Goal: Task Accomplishment & Management: Use online tool/utility

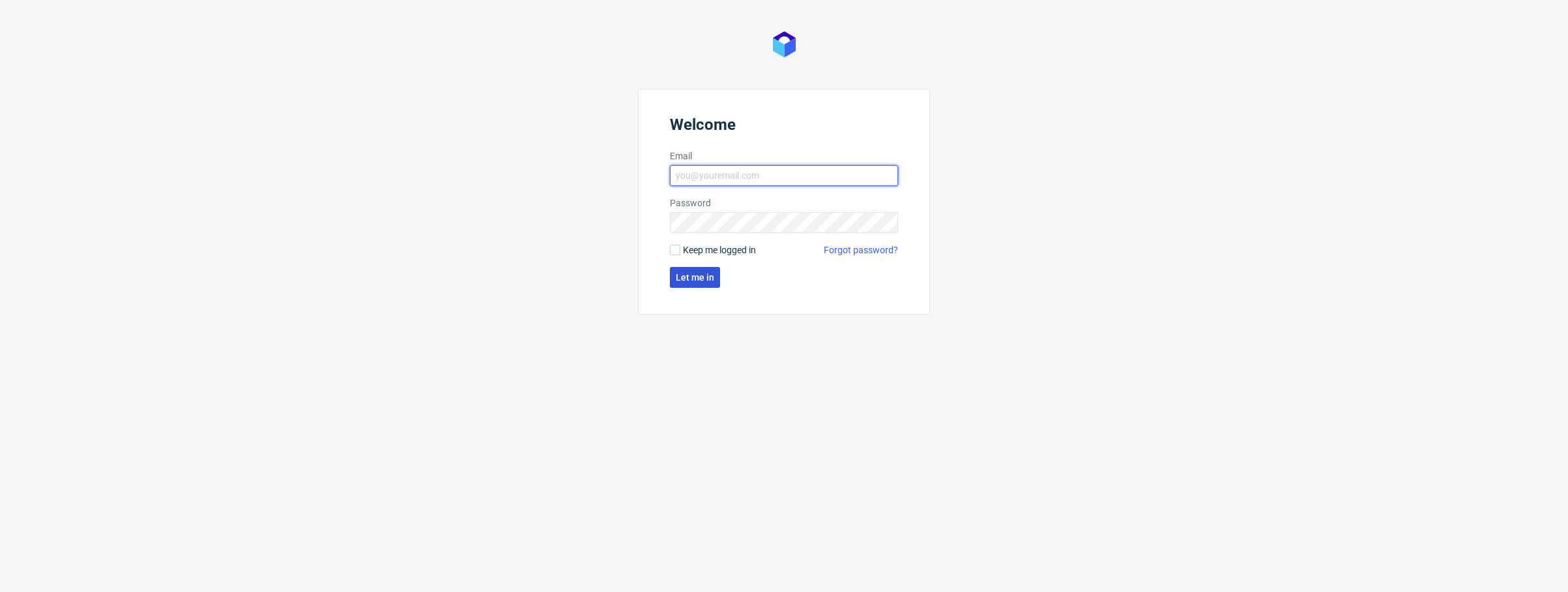
type input "[PERSON_NAME][EMAIL_ADDRESS][PERSON_NAME][DOMAIN_NAME]"
click at [691, 281] on span "Let me in" at bounding box center [695, 277] width 38 height 9
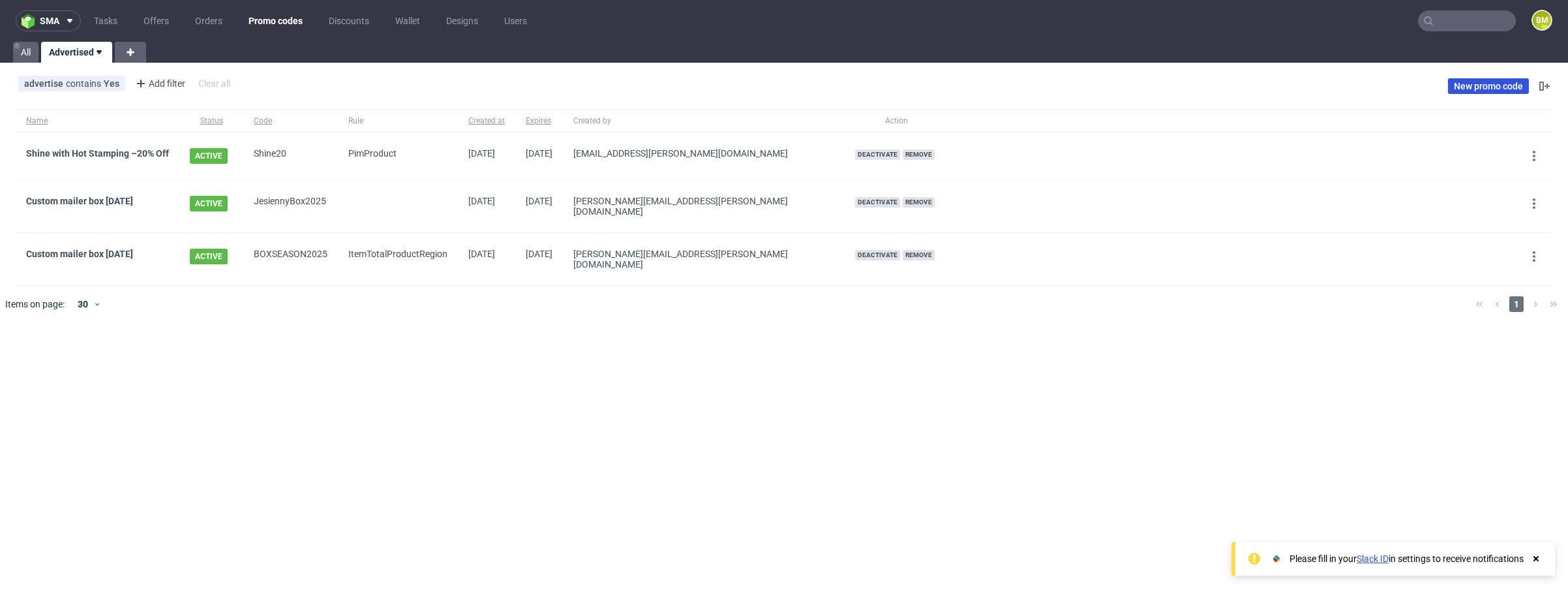
click at [1485, 86] on link "New promo code" at bounding box center [1488, 86] width 81 height 16
click at [78, 84] on div "advertise contains Yes" at bounding box center [72, 84] width 95 height 10
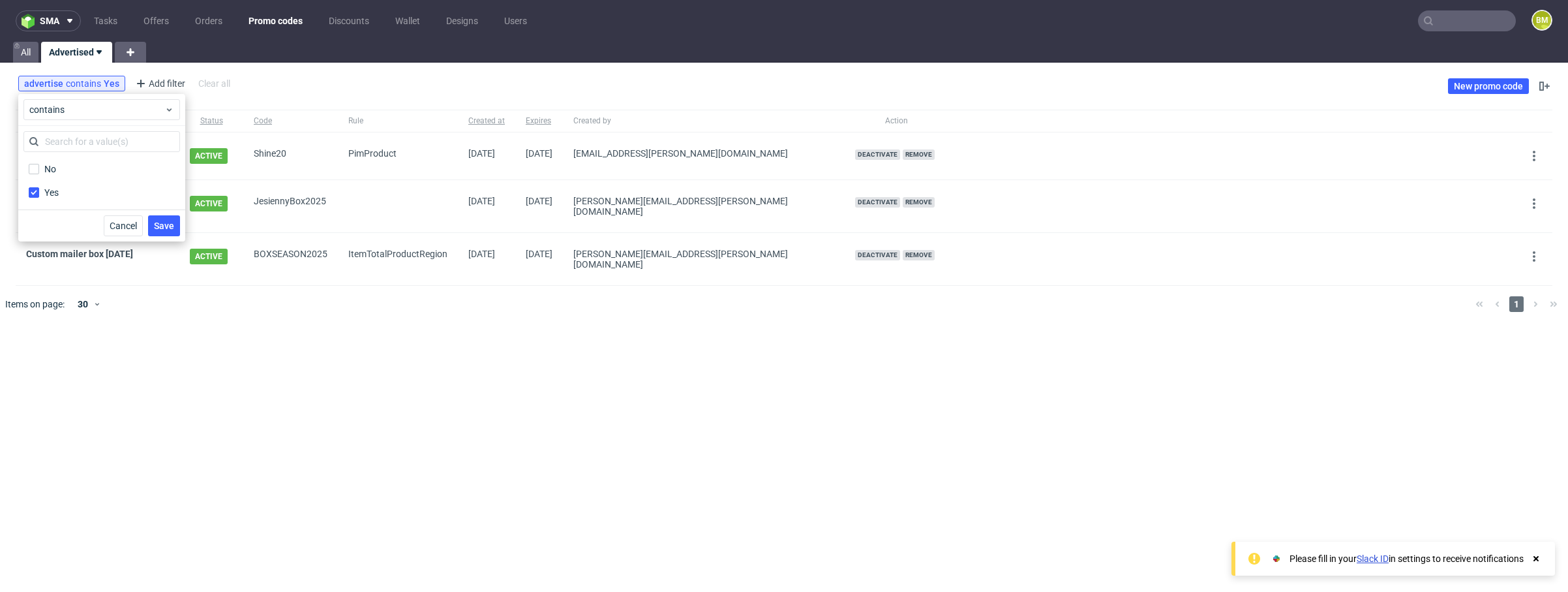
click at [331, 83] on div "advertise contains Yes Add filter Hide filters Clear all New promo code" at bounding box center [784, 86] width 1568 height 37
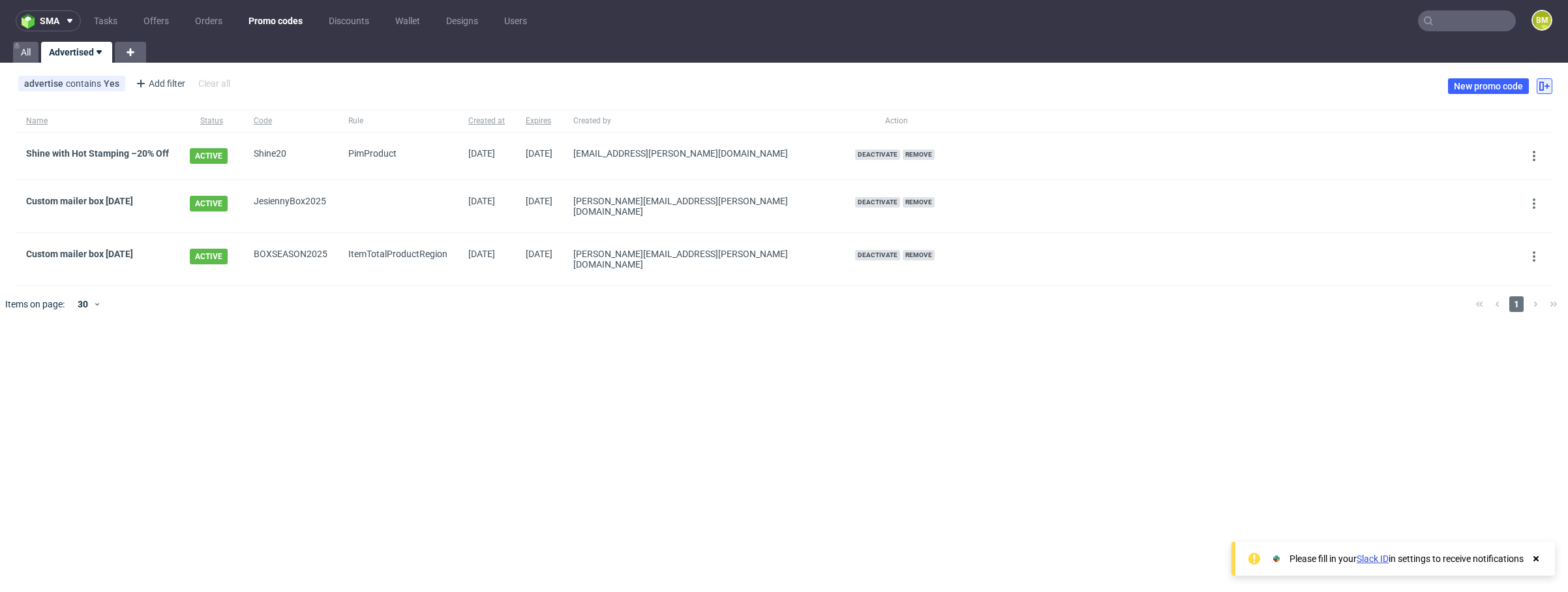
click at [1548, 89] on icon at bounding box center [1544, 86] width 10 height 10
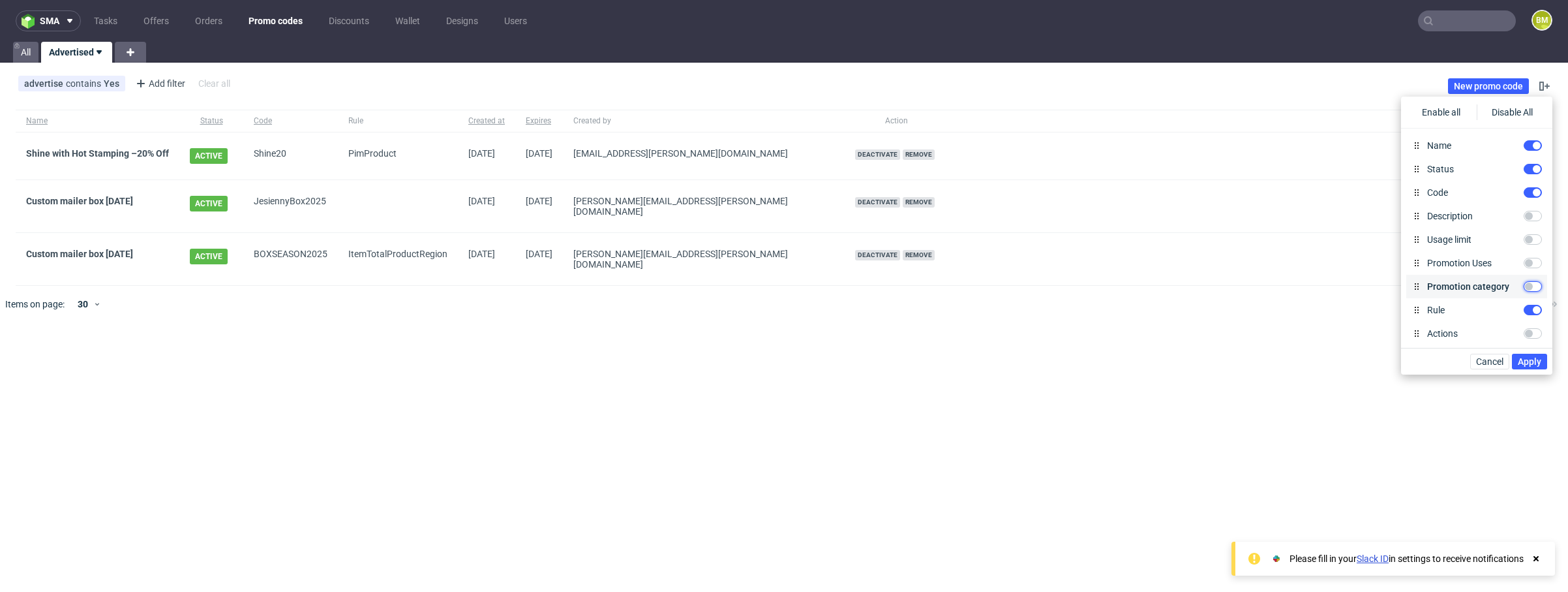
click at [1540, 289] on input "Promotion category" at bounding box center [1533, 286] width 18 height 10
click at [1540, 283] on input "Promotion category" at bounding box center [1533, 286] width 18 height 10
checkbox input "false"
click at [1528, 364] on span "Apply" at bounding box center [1530, 361] width 23 height 9
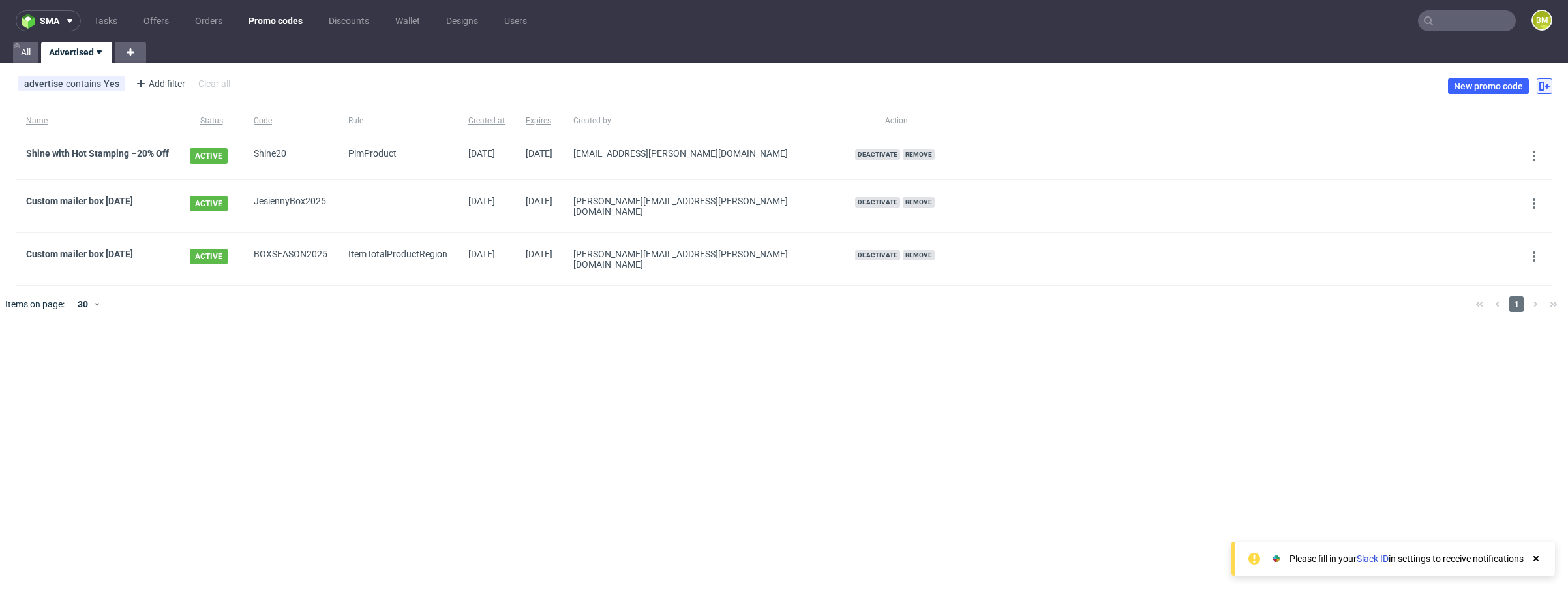
click at [1545, 92] on button at bounding box center [1544, 86] width 16 height 16
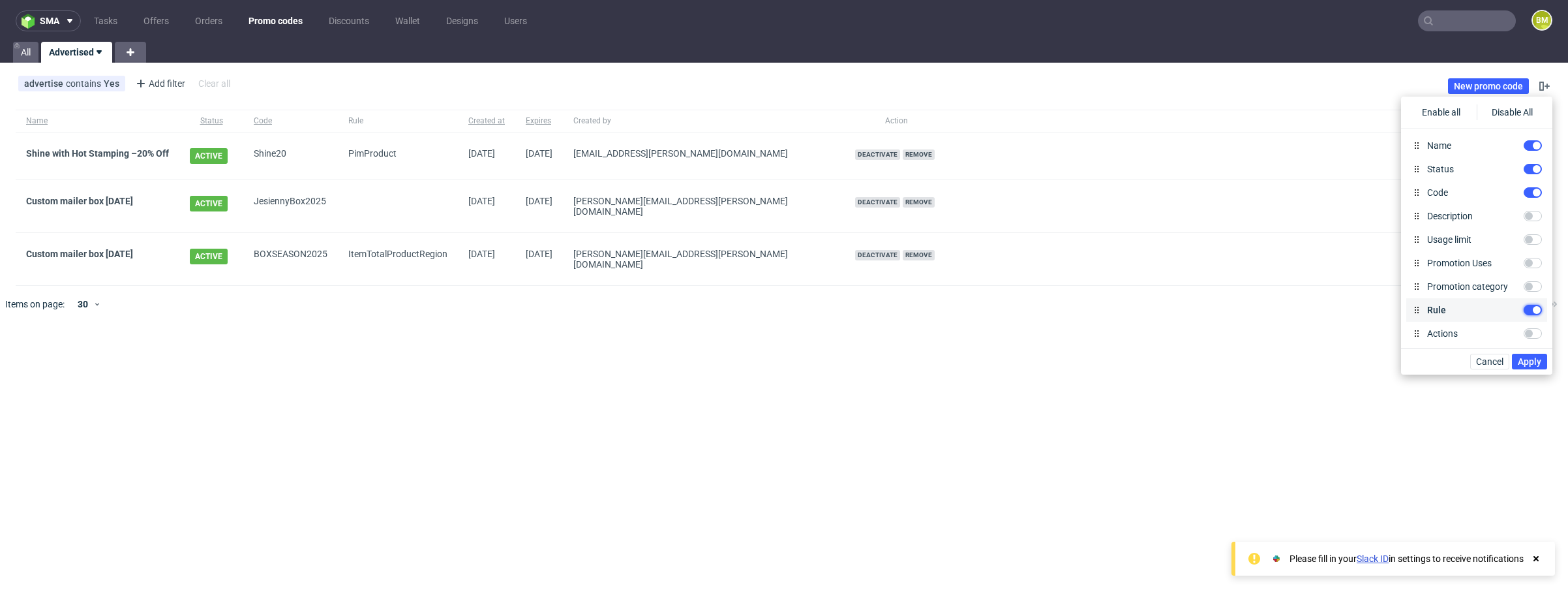
click at [1531, 309] on input "Rule" at bounding box center [1533, 309] width 18 height 10
checkbox input "false"
click at [1533, 372] on div "Cancel Apply" at bounding box center [1476, 361] width 151 height 27
click at [1539, 360] on span "Apply" at bounding box center [1530, 361] width 23 height 9
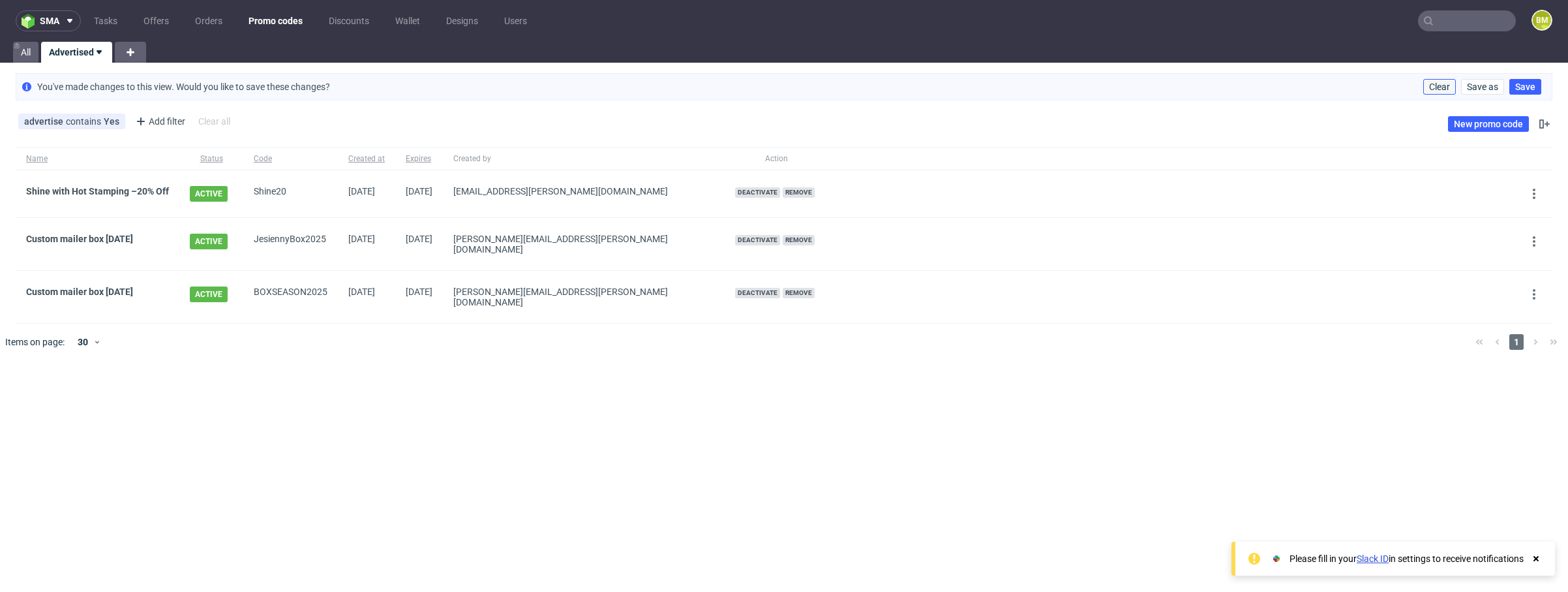
click at [1441, 86] on span "Clear" at bounding box center [1439, 86] width 21 height 9
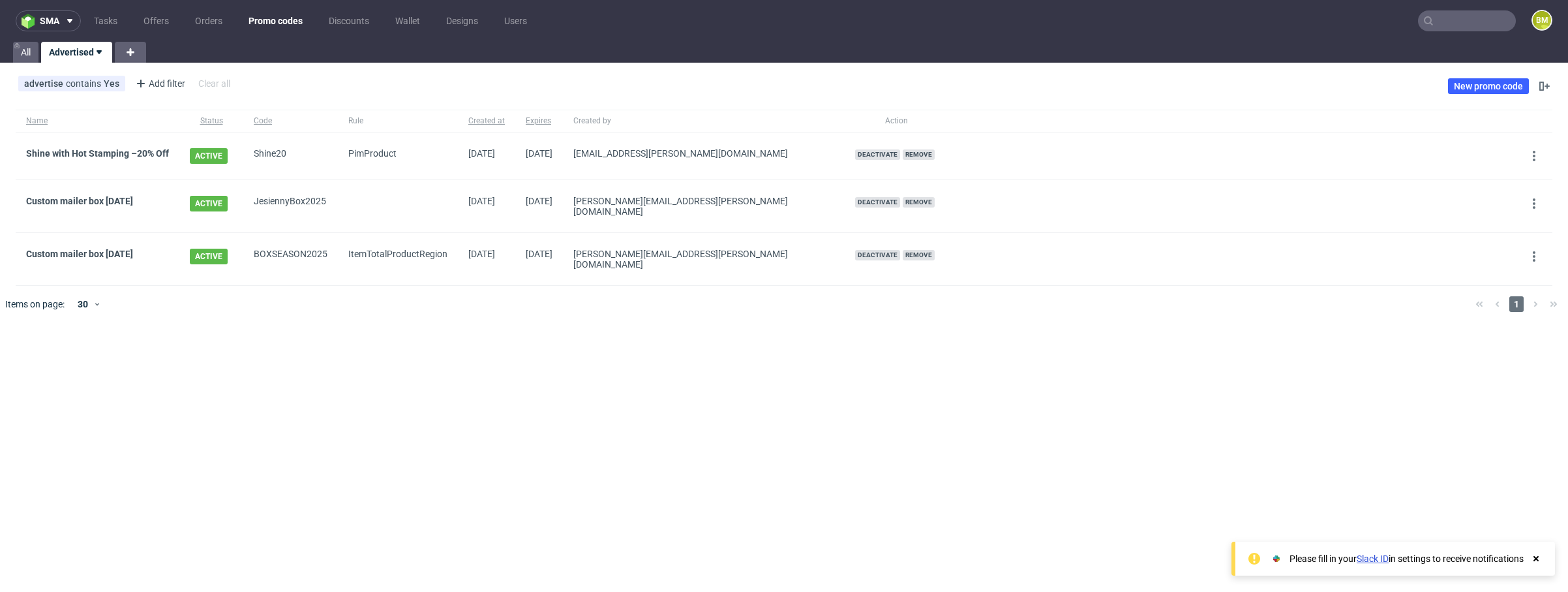
click at [96, 55] on icon at bounding box center [99, 52] width 10 height 10
click at [154, 127] on input "checkbox" at bounding box center [163, 130] width 18 height 10
checkbox input "true"
click at [319, 400] on div "sma Tasks Offers Orders Promo codes Discounts Wallet Designs Users BM All Adver…" at bounding box center [784, 296] width 1568 height 592
click at [799, 381] on div "sma Tasks Offers Orders Promo codes Discounts Wallet Designs Users BM All Adver…" at bounding box center [784, 296] width 1568 height 592
